Goal: Task Accomplishment & Management: Complete application form

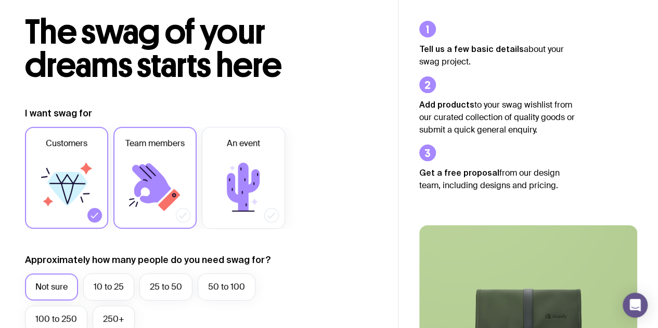
click at [157, 165] on icon at bounding box center [155, 187] width 62 height 62
click at [0, 0] on input "Team members" at bounding box center [0, 0] width 0 height 0
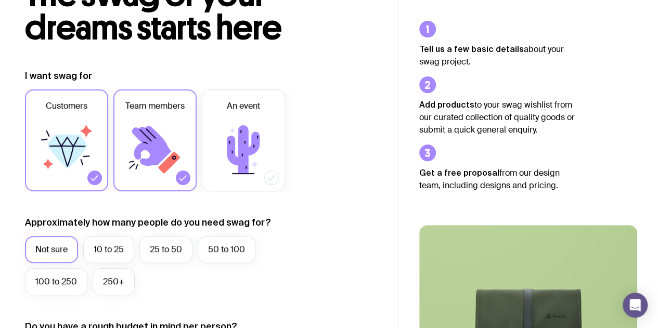
scroll to position [104, 0]
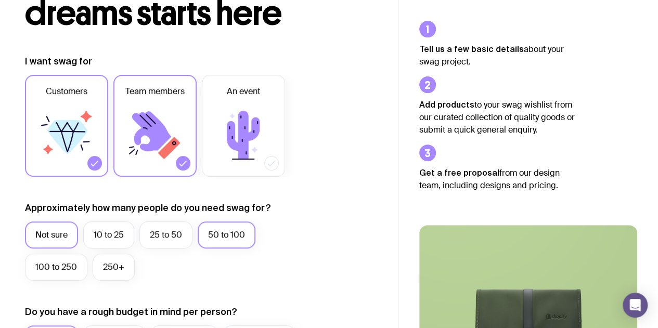
click at [244, 234] on label "50 to 100" at bounding box center [227, 235] width 58 height 27
click at [0, 0] on input "50 to 100" at bounding box center [0, 0] width 0 height 0
click at [43, 270] on label "100 to 250" at bounding box center [56, 267] width 62 height 27
click at [0, 0] on input "100 to 250" at bounding box center [0, 0] width 0 height 0
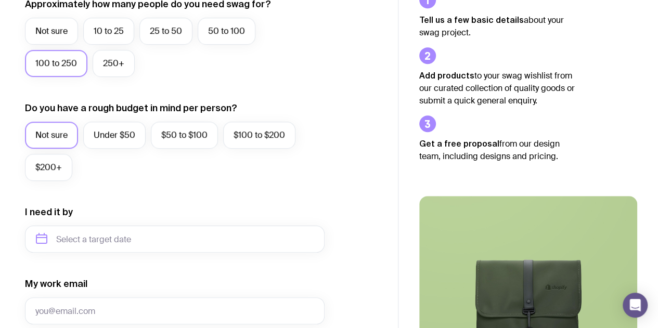
scroll to position [364, 0]
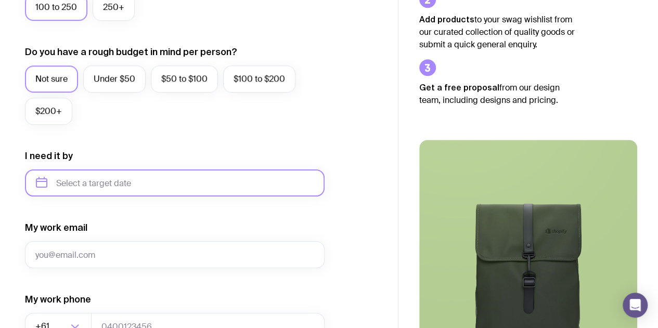
click at [99, 173] on input "text" at bounding box center [175, 183] width 300 height 27
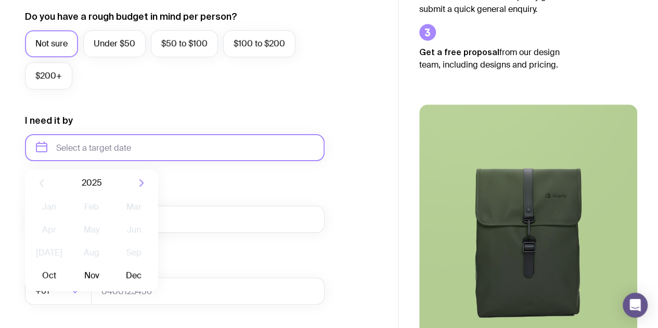
scroll to position [416, 0]
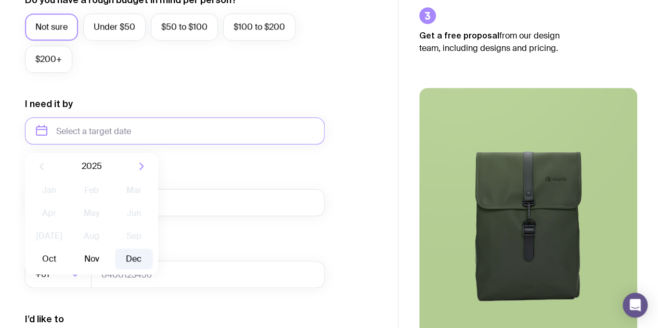
click at [128, 261] on button "Dec" at bounding box center [134, 259] width 38 height 21
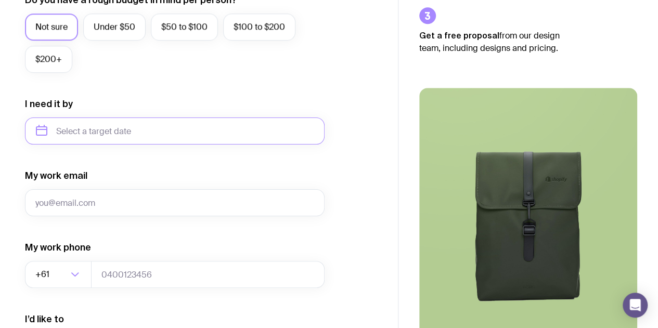
type input "[DATE]"
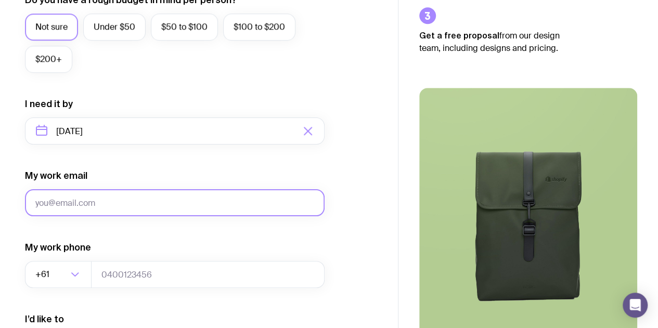
click at [140, 199] on input "My work email" at bounding box center [175, 202] width 300 height 27
type input "[PERSON_NAME][EMAIL_ADDRESS][DOMAIN_NAME]"
type input "0482189569"
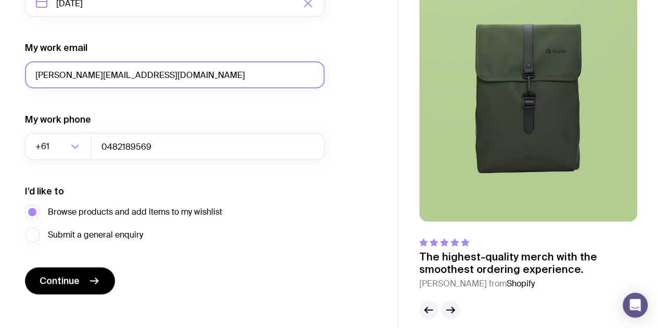
scroll to position [556, 0]
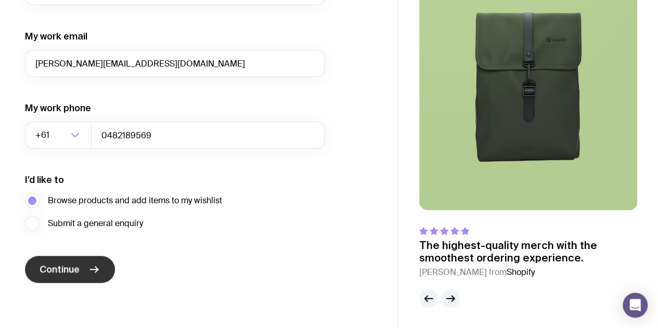
click at [94, 267] on icon "submit" at bounding box center [94, 269] width 12 height 12
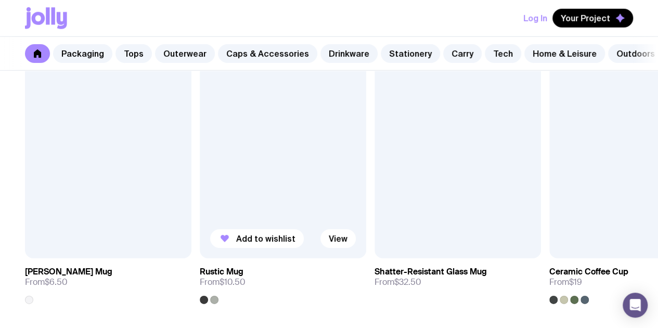
scroll to position [1509, 0]
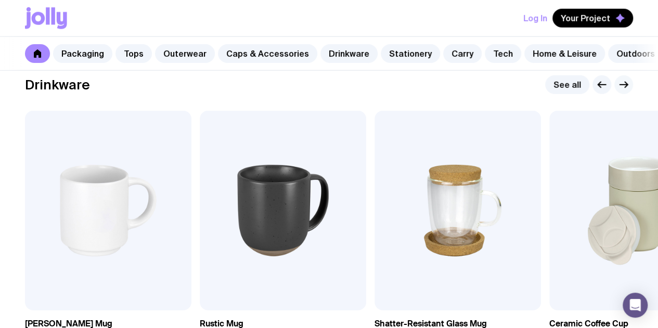
click at [627, 91] on icon "button" at bounding box center [623, 85] width 12 height 12
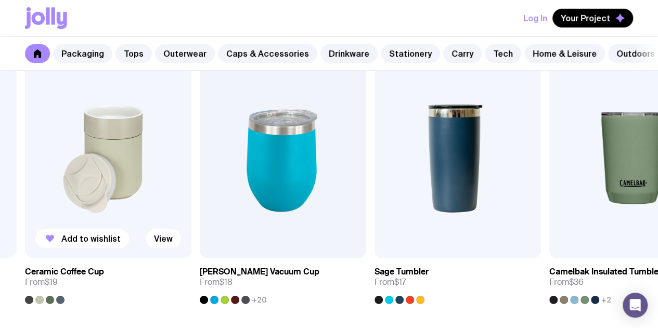
scroll to position [1613, 0]
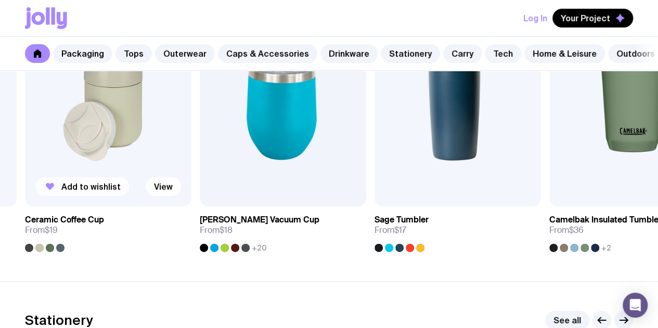
click at [99, 192] on span "Add to wishlist" at bounding box center [90, 187] width 59 height 10
click at [244, 192] on span "Add to wishlist" at bounding box center [265, 187] width 59 height 10
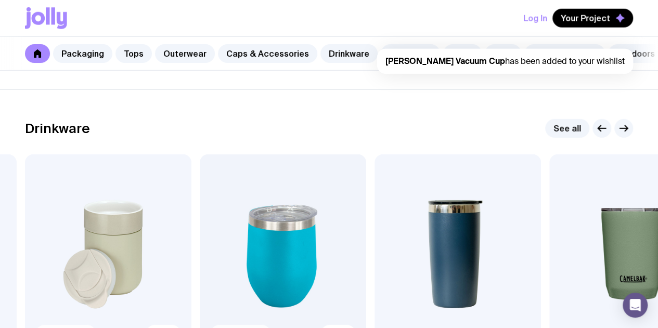
scroll to position [1457, 0]
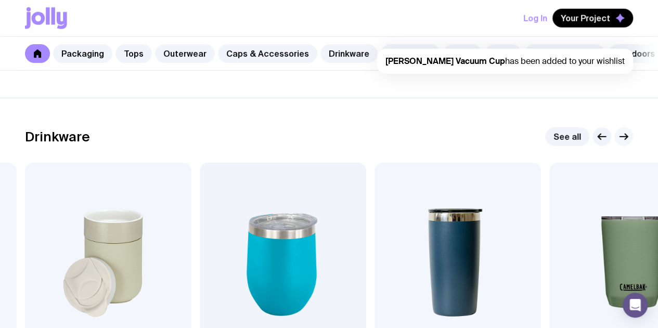
click at [622, 143] on icon "button" at bounding box center [623, 137] width 12 height 12
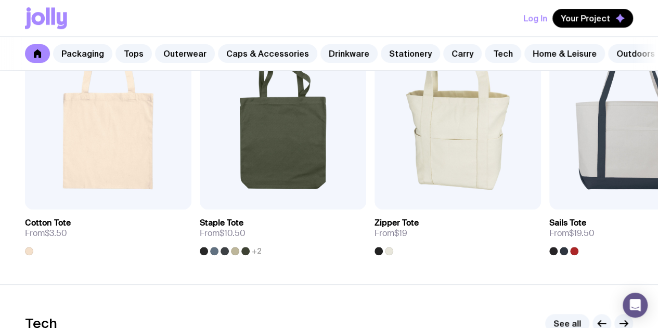
scroll to position [2237, 0]
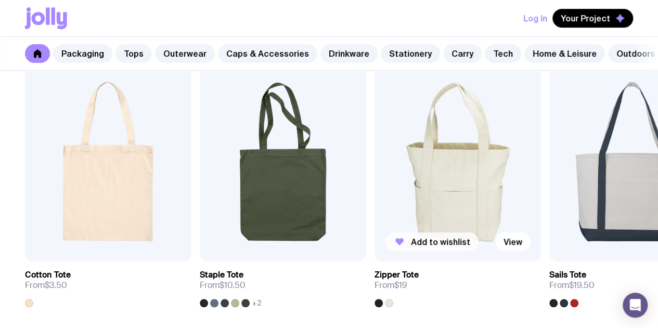
click at [426, 247] on span "Add to wishlist" at bounding box center [440, 242] width 59 height 10
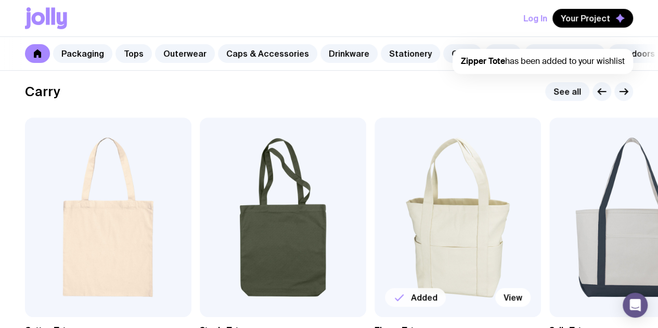
scroll to position [2133, 0]
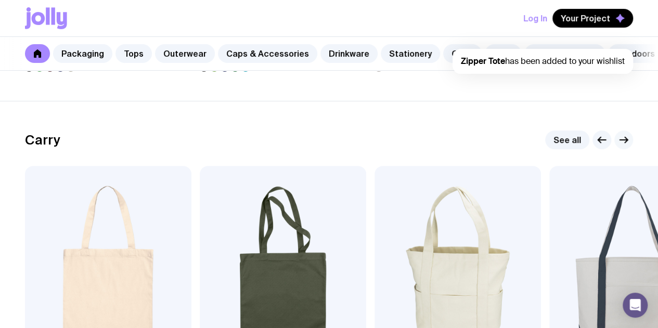
click at [621, 146] on icon "button" at bounding box center [623, 140] width 12 height 12
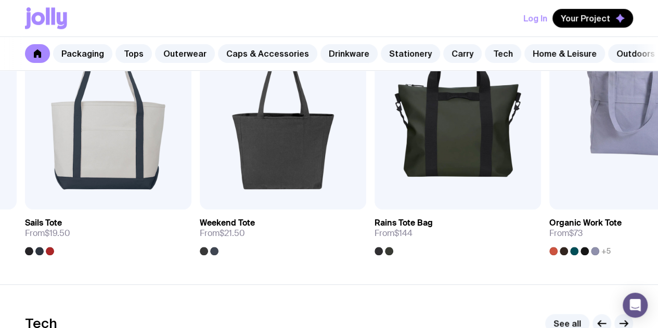
scroll to position [2237, 0]
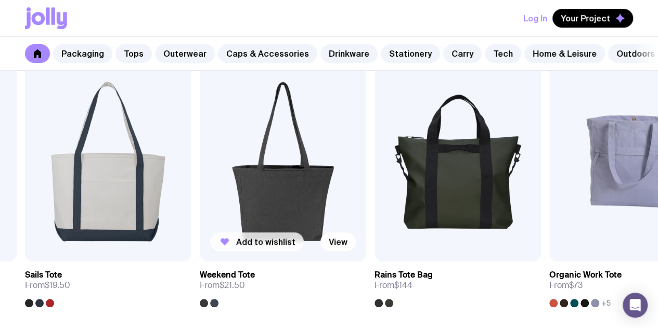
click at [232, 251] on button "Add to wishlist" at bounding box center [257, 242] width 94 height 19
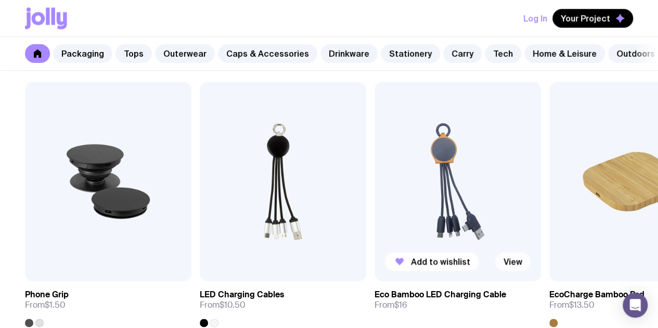
scroll to position [2549, 0]
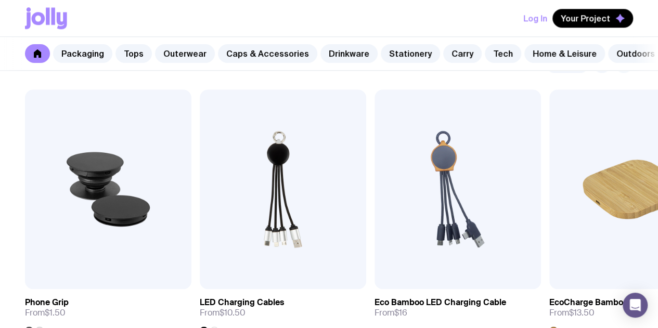
click at [626, 70] on icon "button" at bounding box center [623, 63] width 12 height 12
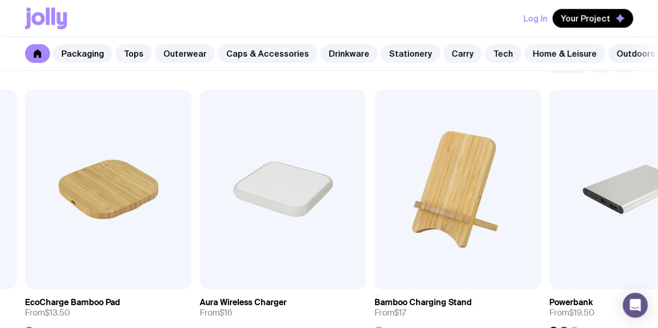
click at [626, 70] on icon "button" at bounding box center [623, 63] width 12 height 12
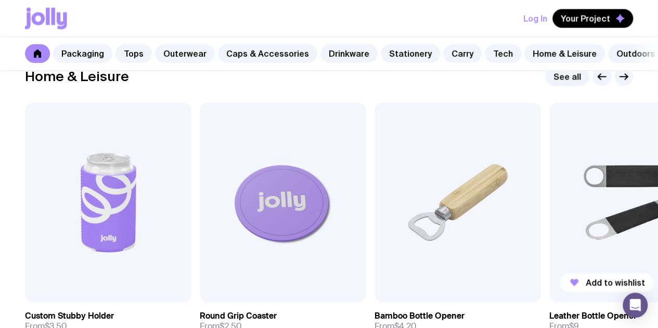
scroll to position [2861, 0]
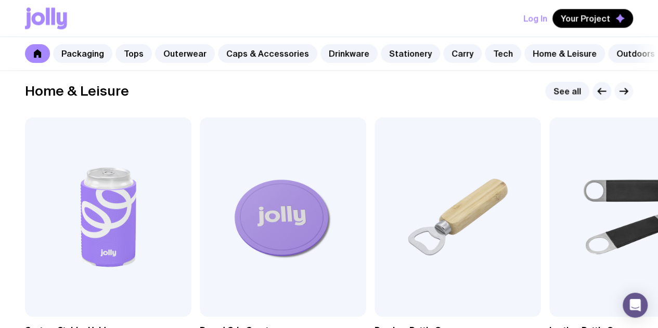
click at [626, 97] on icon "button" at bounding box center [623, 91] width 12 height 12
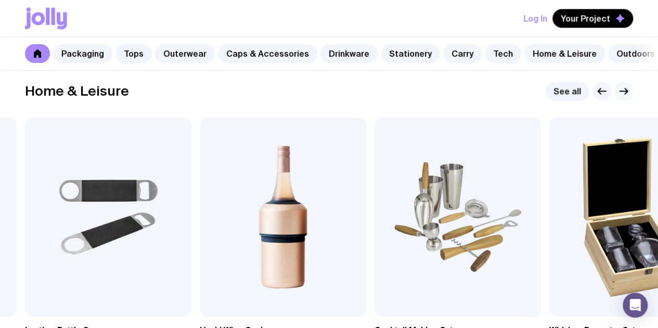
click at [626, 97] on icon "button" at bounding box center [623, 91] width 12 height 12
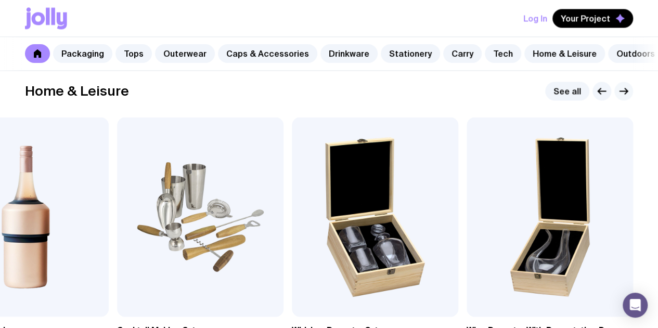
click at [626, 97] on icon "button" at bounding box center [623, 91] width 12 height 12
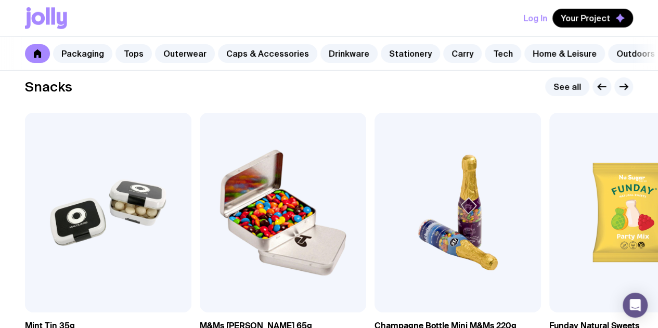
scroll to position [3537, 0]
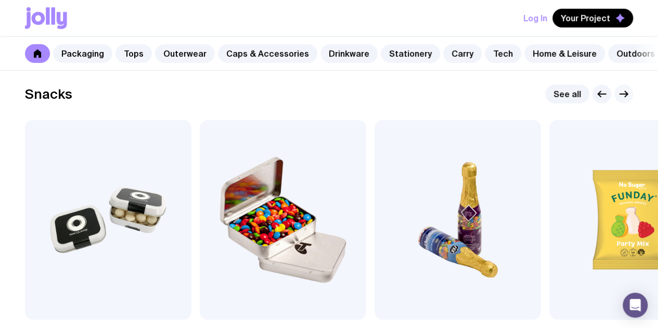
click at [624, 100] on icon "button" at bounding box center [623, 94] width 12 height 12
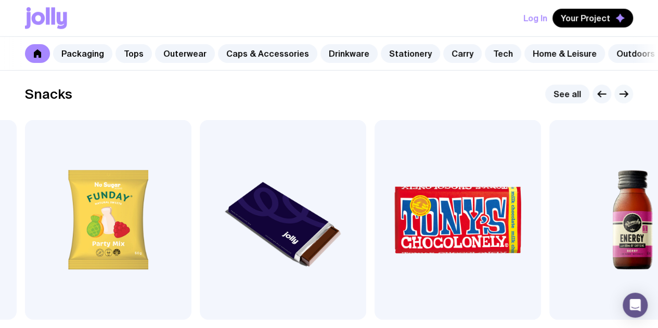
click at [625, 100] on icon "button" at bounding box center [623, 94] width 12 height 12
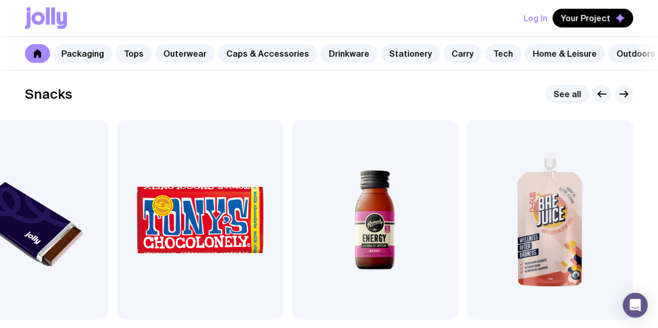
click at [625, 100] on icon "button" at bounding box center [623, 94] width 12 height 12
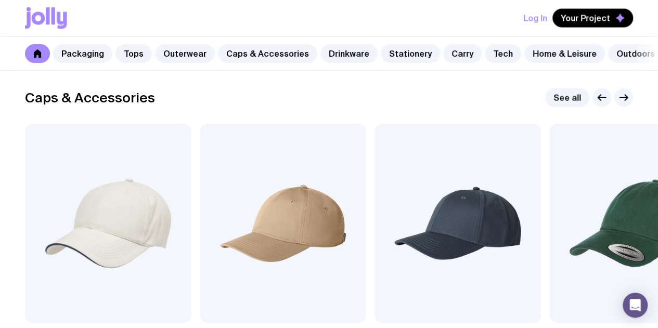
scroll to position [1139, 0]
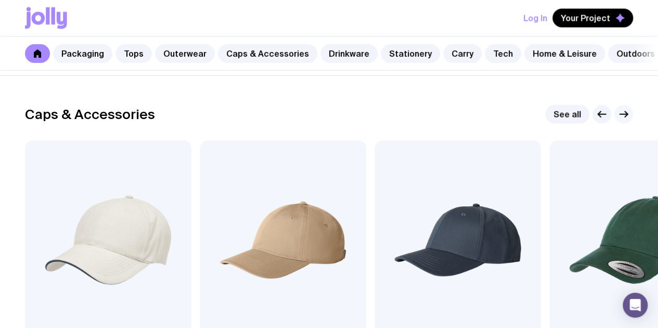
click at [620, 121] on icon "button" at bounding box center [623, 114] width 12 height 12
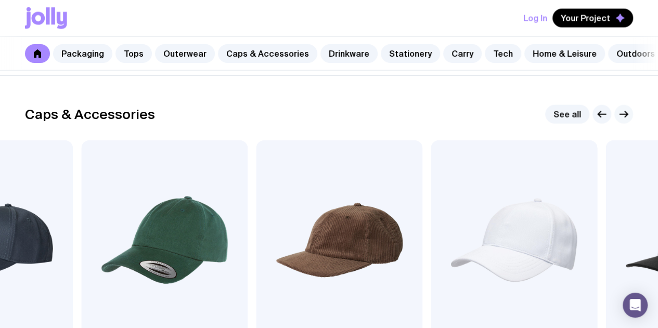
click at [622, 121] on icon "button" at bounding box center [623, 114] width 12 height 12
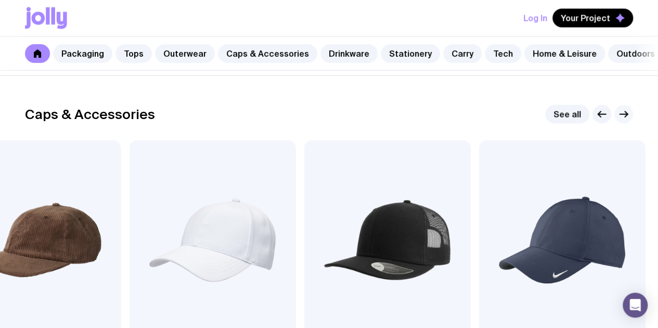
click at [622, 121] on icon "button" at bounding box center [623, 114] width 12 height 12
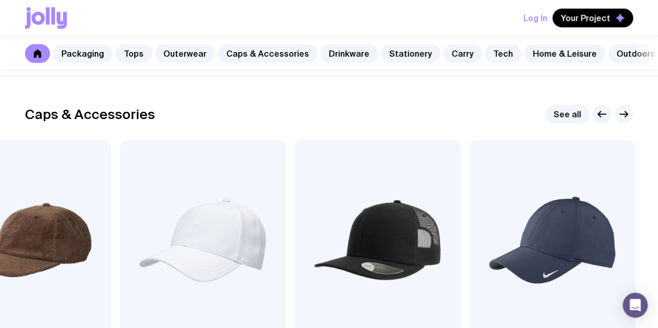
click at [622, 121] on icon "button" at bounding box center [623, 114] width 12 height 12
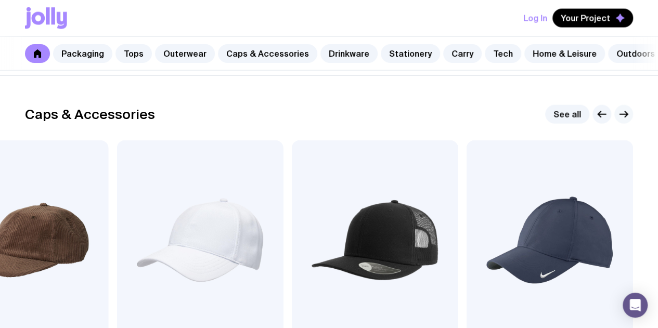
click at [622, 121] on icon "button" at bounding box center [623, 114] width 12 height 12
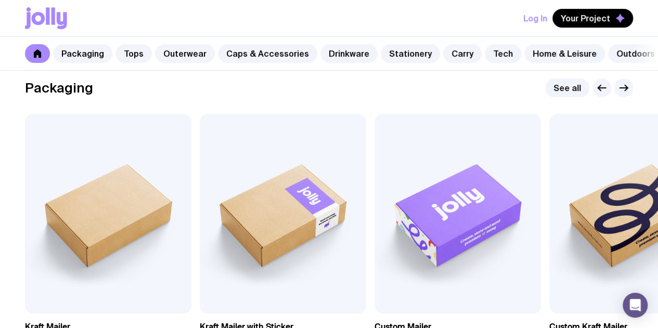
scroll to position [156, 0]
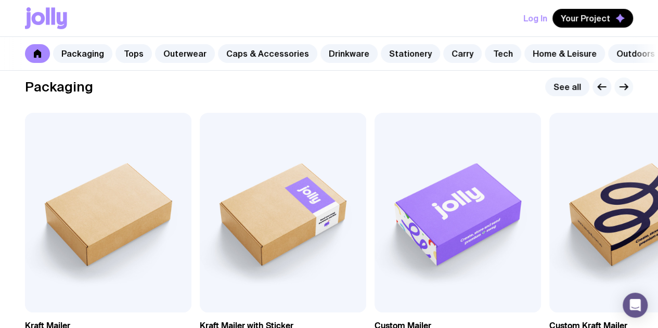
click at [625, 96] on button "button" at bounding box center [623, 87] width 19 height 19
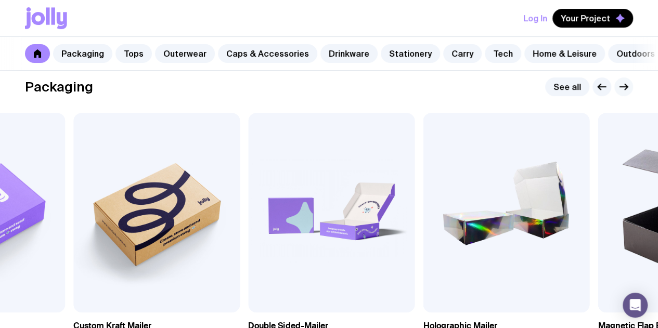
click at [625, 96] on button "button" at bounding box center [623, 87] width 19 height 19
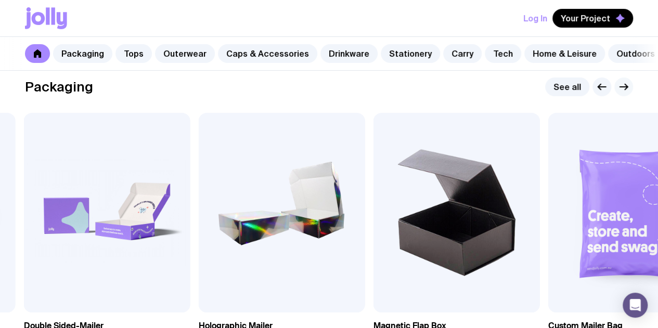
click at [625, 96] on button "button" at bounding box center [623, 87] width 19 height 19
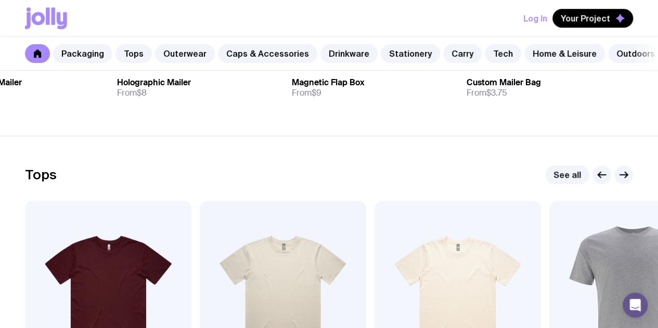
scroll to position [468, 0]
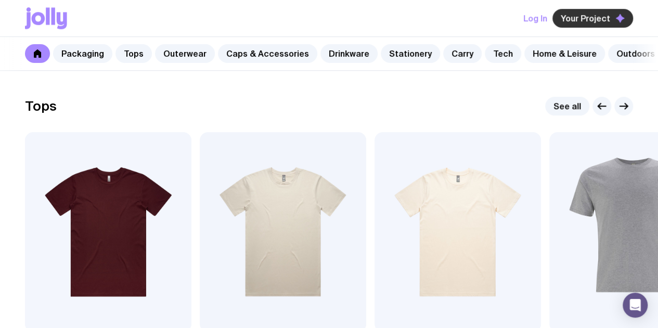
click at [584, 20] on span "Your Project" at bounding box center [585, 18] width 49 height 10
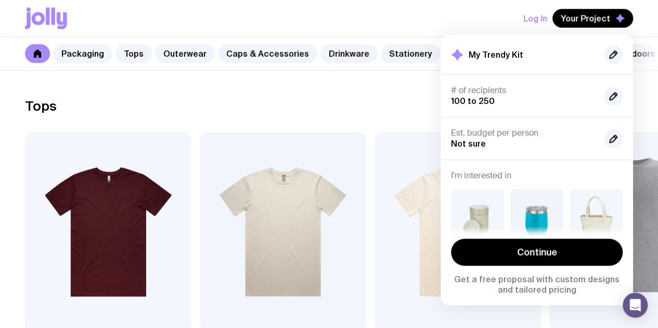
scroll to position [520, 0]
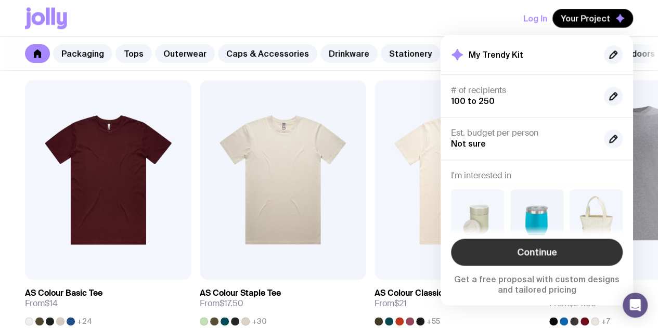
click at [571, 254] on link "Continue" at bounding box center [537, 252] width 172 height 27
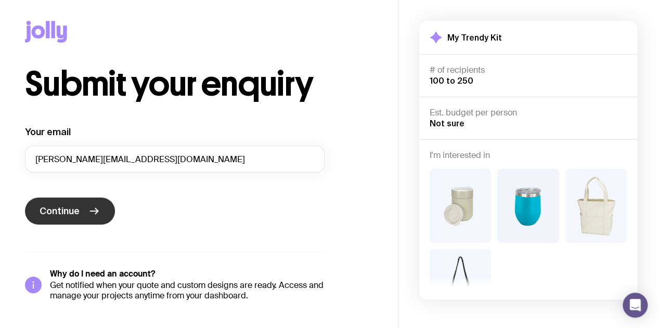
click at [60, 214] on span "Continue" at bounding box center [60, 211] width 40 height 12
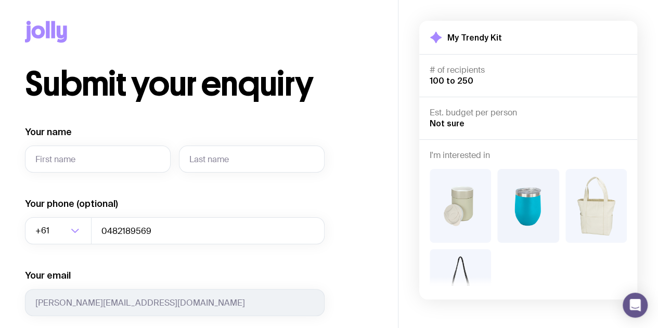
click at [46, 36] on icon at bounding box center [46, 32] width 42 height 22
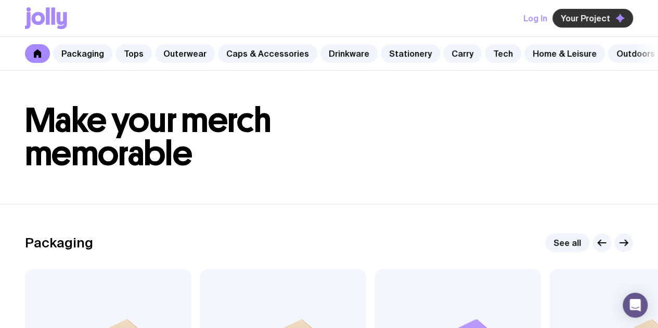
click at [583, 15] on span "Your Project" at bounding box center [585, 18] width 49 height 10
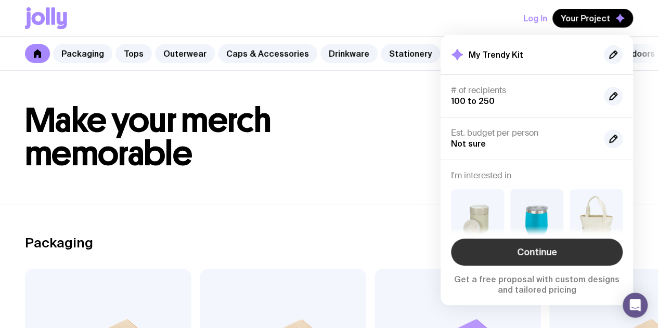
click at [534, 249] on link "Continue" at bounding box center [537, 252] width 172 height 27
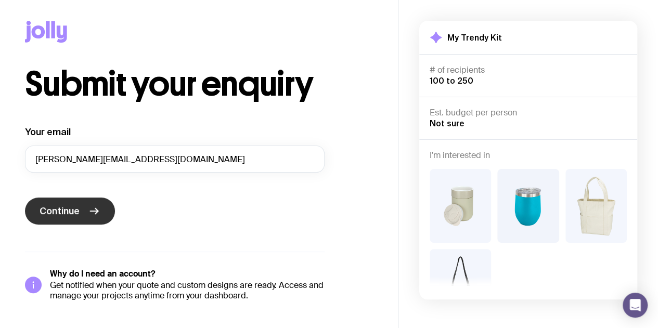
click at [75, 209] on span "Continue" at bounding box center [60, 211] width 40 height 12
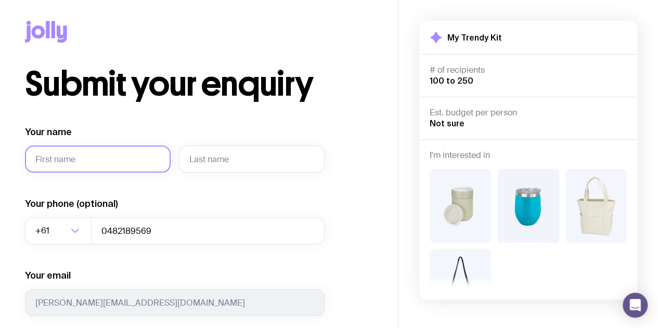
click at [112, 170] on input "Your name" at bounding box center [98, 159] width 146 height 27
type input "[PERSON_NAME]"
type input "Abercrombie"
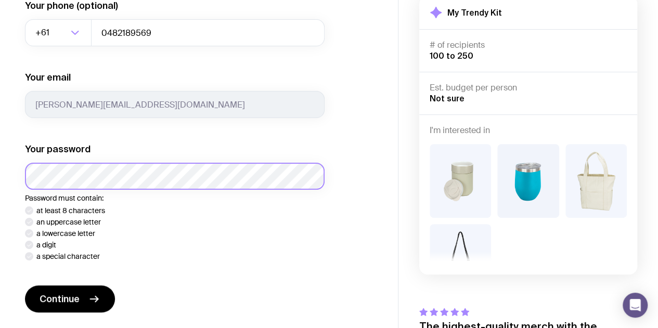
scroll to position [208, 0]
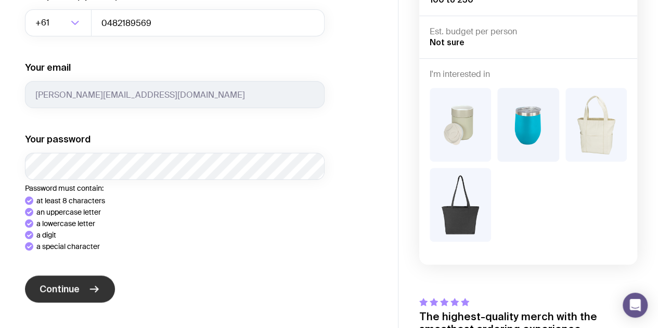
click at [36, 279] on button "Continue" at bounding box center [70, 289] width 90 height 27
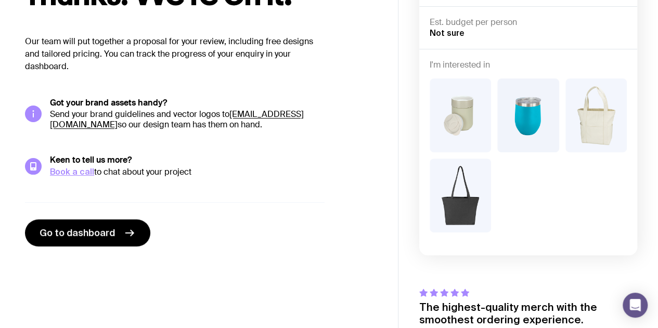
scroll to position [151, 0]
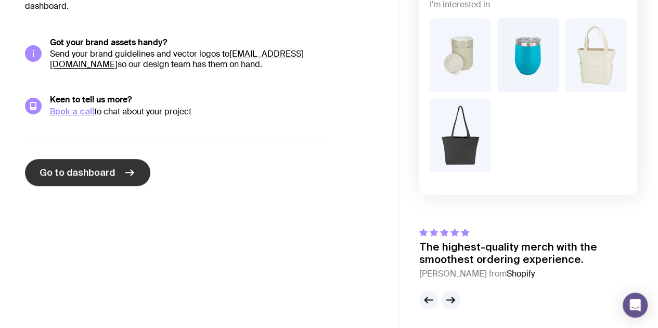
click at [99, 175] on span "Go to dashboard" at bounding box center [77, 172] width 75 height 12
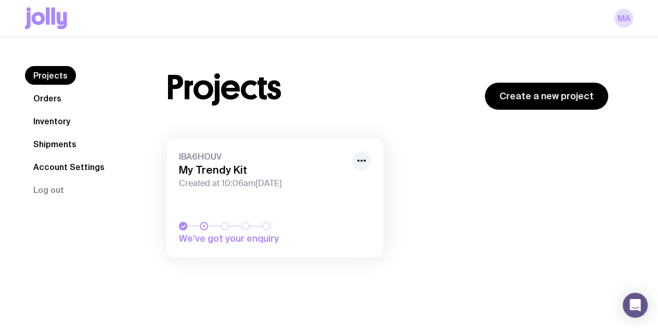
click at [370, 156] on div "IBA6HOUV My Trendy Kit Created at 10:06am[DATE]" at bounding box center [275, 169] width 192 height 37
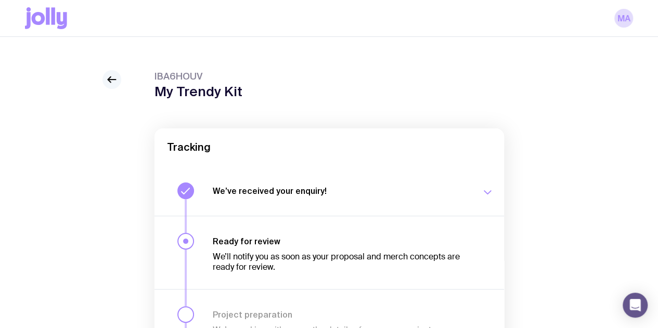
click at [115, 86] on icon at bounding box center [112, 79] width 12 height 12
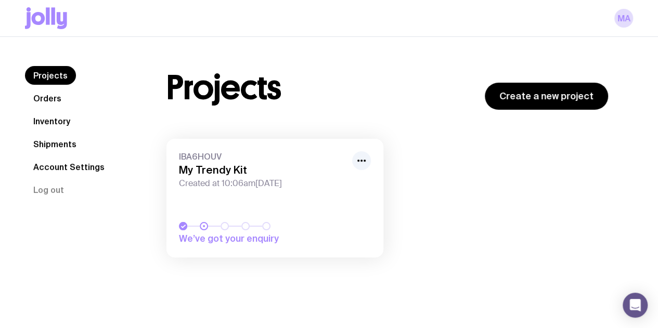
click at [55, 95] on link "Orders" at bounding box center [47, 98] width 45 height 19
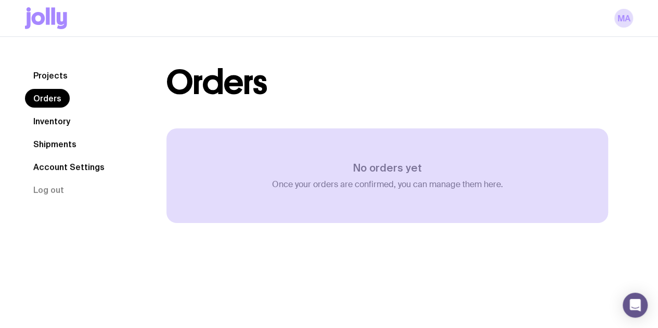
click at [58, 113] on link "Inventory" at bounding box center [52, 121] width 54 height 19
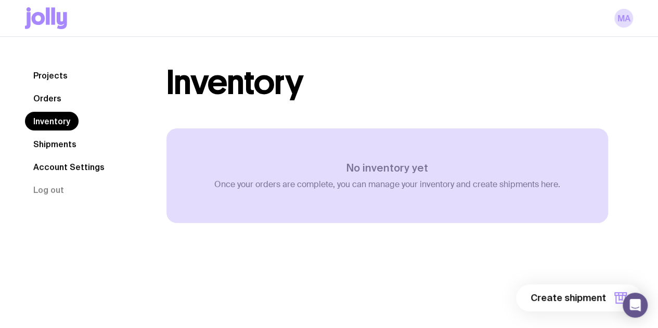
click at [29, 66] on nav "Projects Orders Inventory Shipments Account Settings Log out" at bounding box center [83, 132] width 117 height 133
click at [38, 75] on link "Projects" at bounding box center [50, 75] width 51 height 19
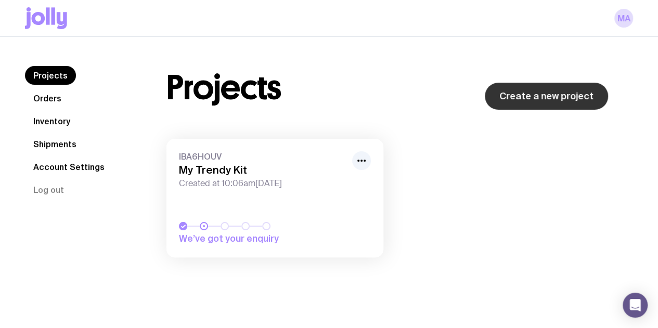
click at [541, 101] on link "Create a new project" at bounding box center [546, 96] width 123 height 27
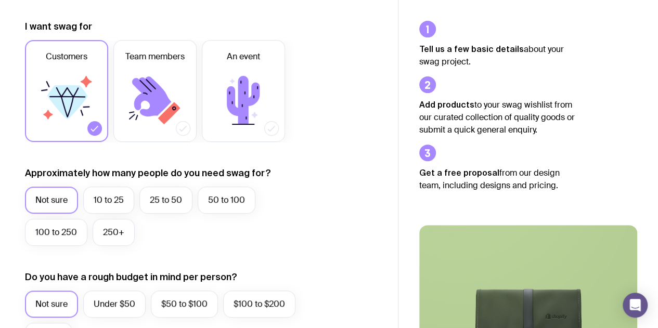
scroll to position [260, 0]
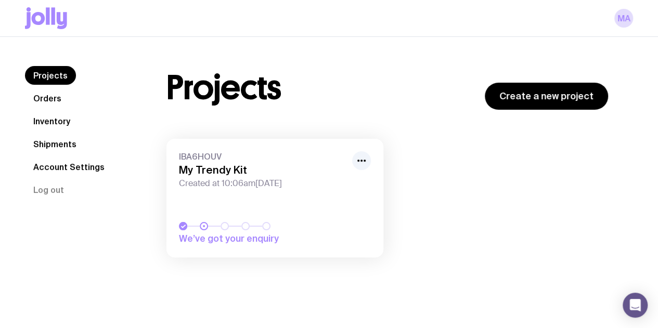
click at [230, 231] on div "We’ve got your enquiry" at bounding box center [275, 233] width 192 height 23
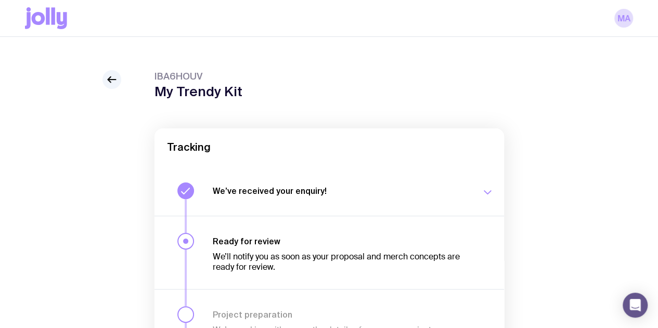
click at [461, 191] on div "We’ve received your enquiry! Our team is on it and preparing your proposal now.…" at bounding box center [353, 191] width 281 height 17
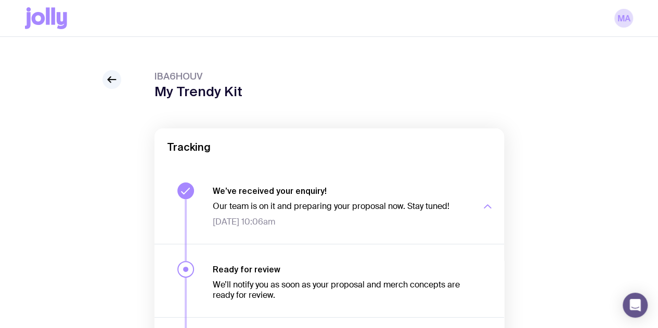
click at [127, 86] on div "IBA6HOUV My Trendy Kit Tracking We’ve received your enquiry! Our team is on it …" at bounding box center [329, 314] width 608 height 488
click at [113, 85] on icon at bounding box center [112, 79] width 12 height 12
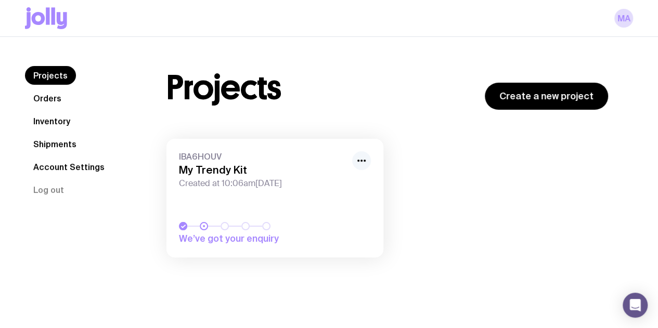
click at [356, 160] on icon "button" at bounding box center [361, 160] width 12 height 12
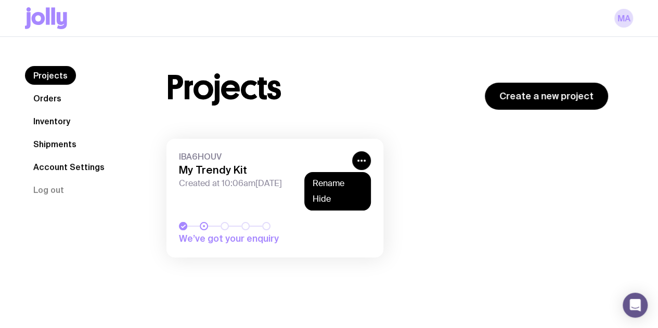
click at [338, 105] on div "Projects Create a new project" at bounding box center [387, 88] width 442 height 44
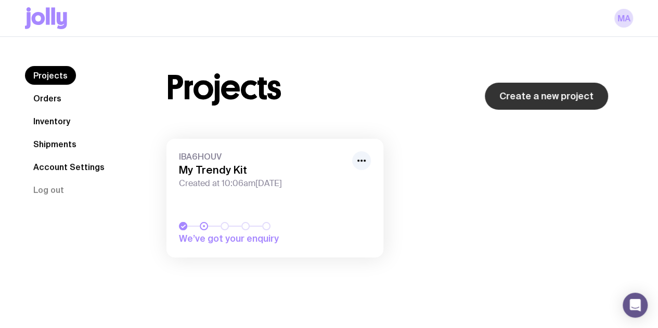
click at [544, 100] on link "Create a new project" at bounding box center [546, 96] width 123 height 27
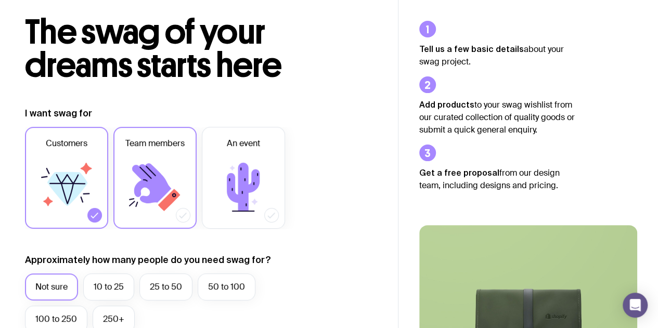
click at [175, 171] on icon at bounding box center [155, 187] width 62 height 62
click at [0, 0] on input "Team members" at bounding box center [0, 0] width 0 height 0
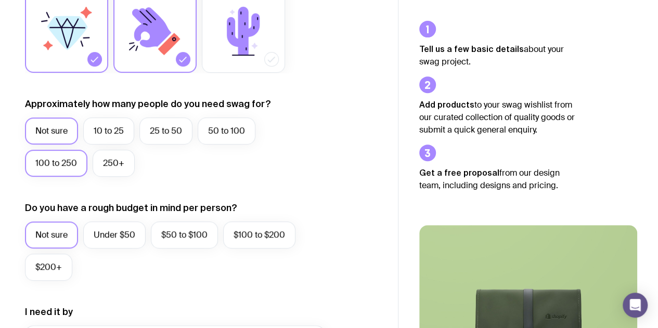
click at [81, 164] on label "100 to 250" at bounding box center [56, 163] width 62 height 27
click at [0, 0] on input "100 to 250" at bounding box center [0, 0] width 0 height 0
click at [119, 235] on label "Under $50" at bounding box center [114, 235] width 62 height 27
click at [0, 0] on input "Under $50" at bounding box center [0, 0] width 0 height 0
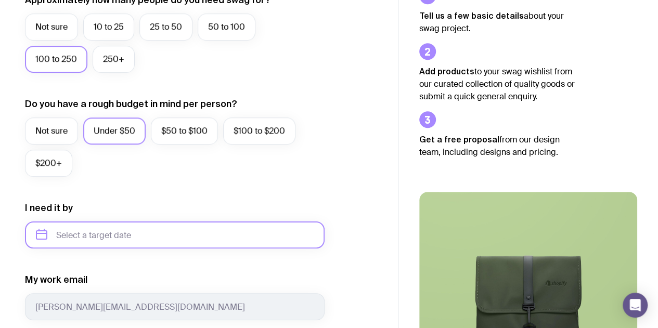
click at [119, 235] on input "text" at bounding box center [175, 235] width 300 height 27
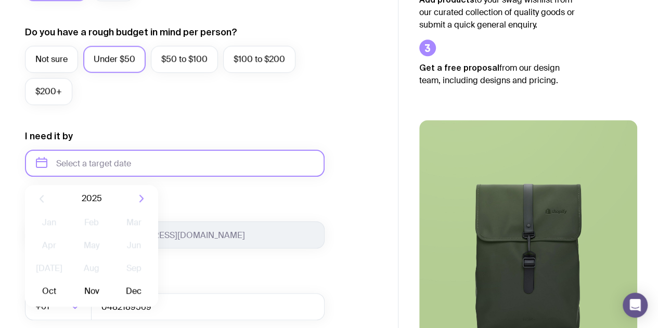
scroll to position [468, 0]
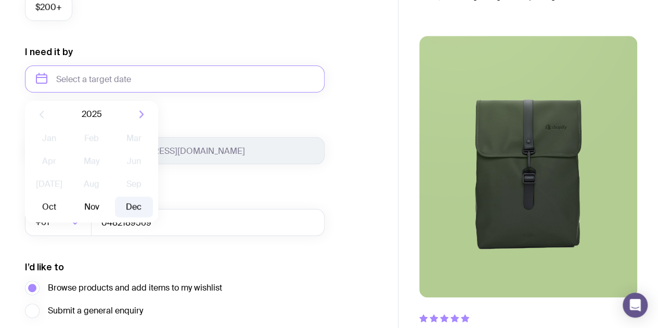
click at [128, 198] on button "Dec" at bounding box center [134, 207] width 38 height 21
type input "[DATE]"
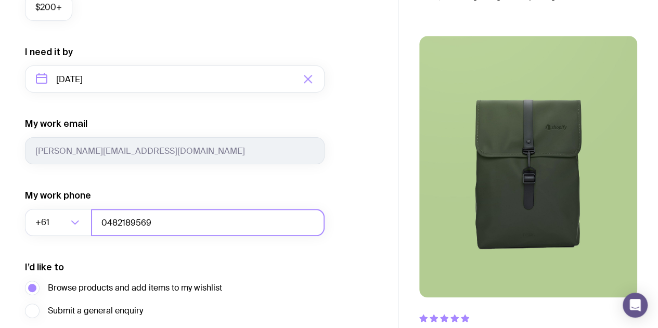
scroll to position [520, 0]
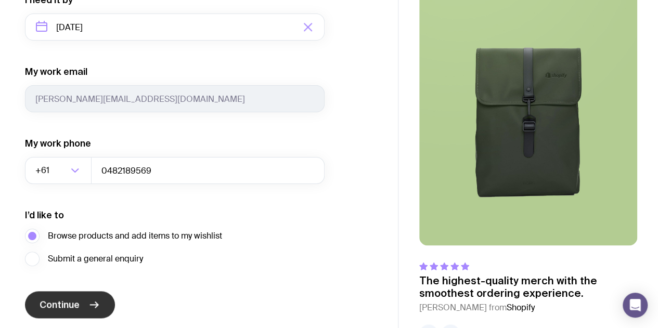
click at [88, 300] on icon "submit" at bounding box center [94, 305] width 12 height 12
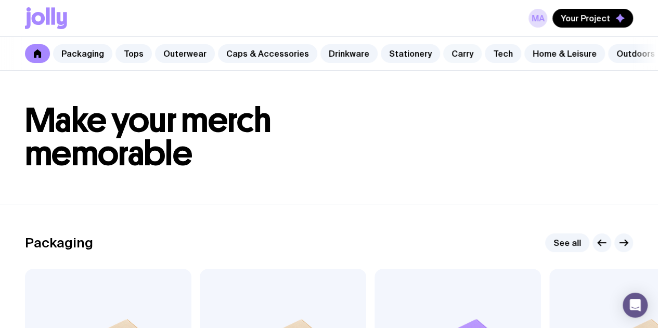
click at [443, 48] on link "Carry" at bounding box center [462, 53] width 38 height 19
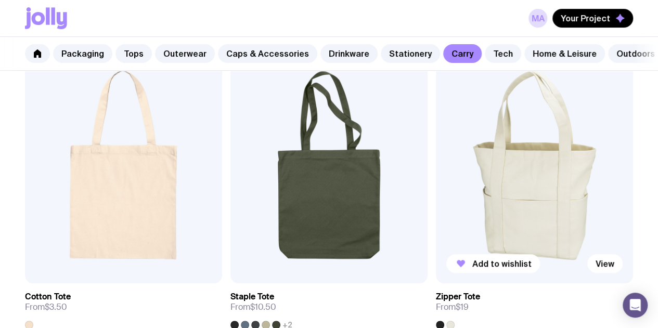
scroll to position [208, 0]
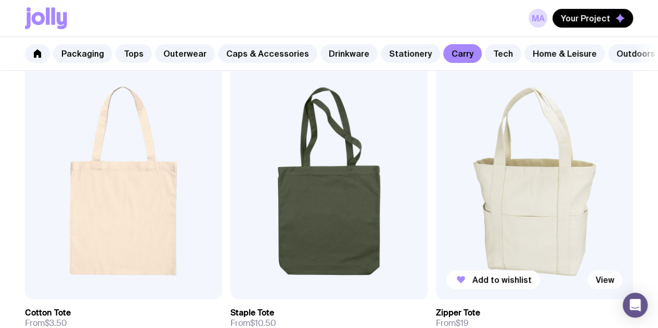
click at [587, 270] on link "View" at bounding box center [604, 279] width 35 height 19
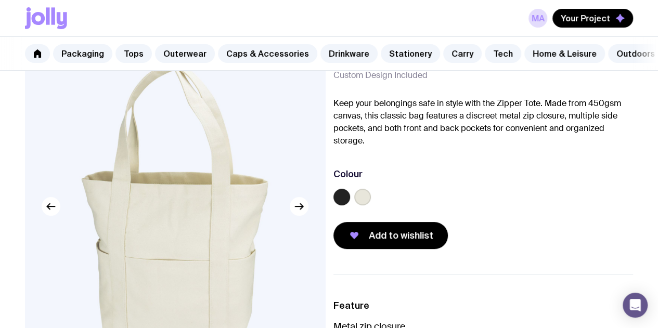
scroll to position [104, 0]
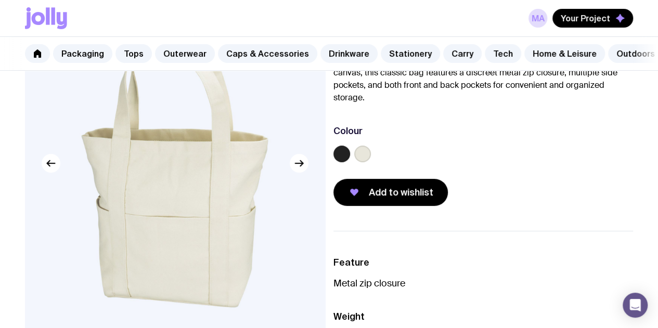
click at [350, 162] on label at bounding box center [341, 154] width 17 height 17
click at [0, 0] on input "radio" at bounding box center [0, 0] width 0 height 0
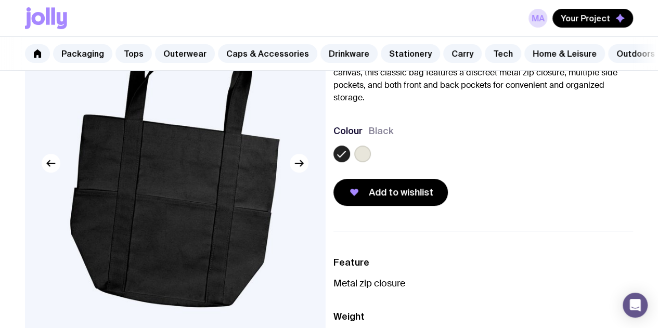
click at [312, 171] on img at bounding box center [175, 163] width 300 height 360
click at [307, 173] on button "button" at bounding box center [299, 163] width 19 height 19
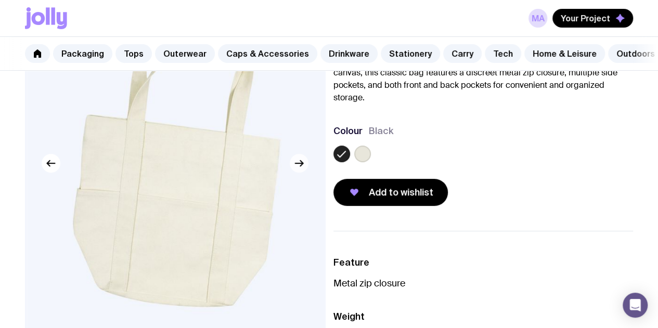
click at [307, 173] on button "button" at bounding box center [299, 163] width 19 height 19
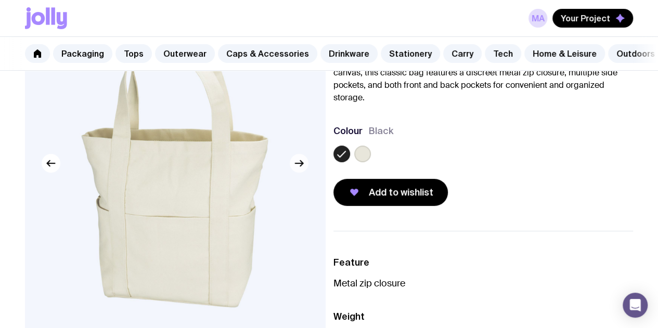
click at [307, 173] on button "button" at bounding box center [299, 163] width 19 height 19
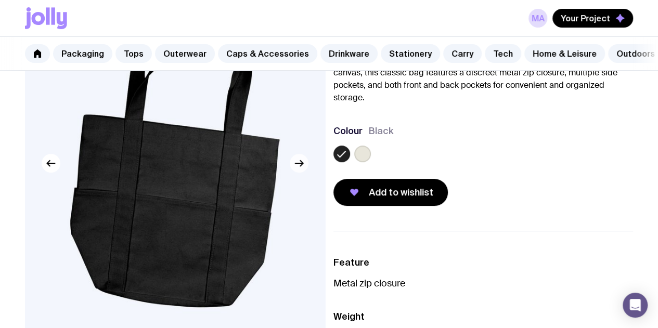
click at [307, 173] on button "button" at bounding box center [299, 163] width 19 height 19
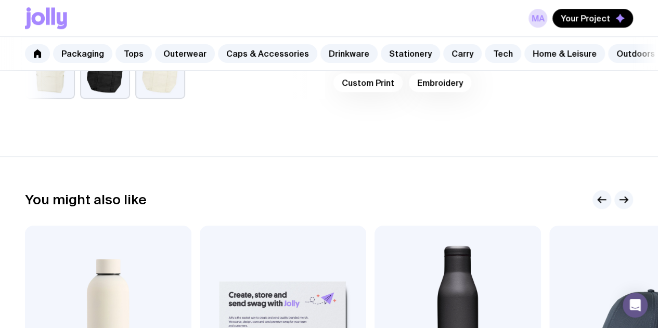
scroll to position [260, 0]
